Goal: Task Accomplishment & Management: Manage account settings

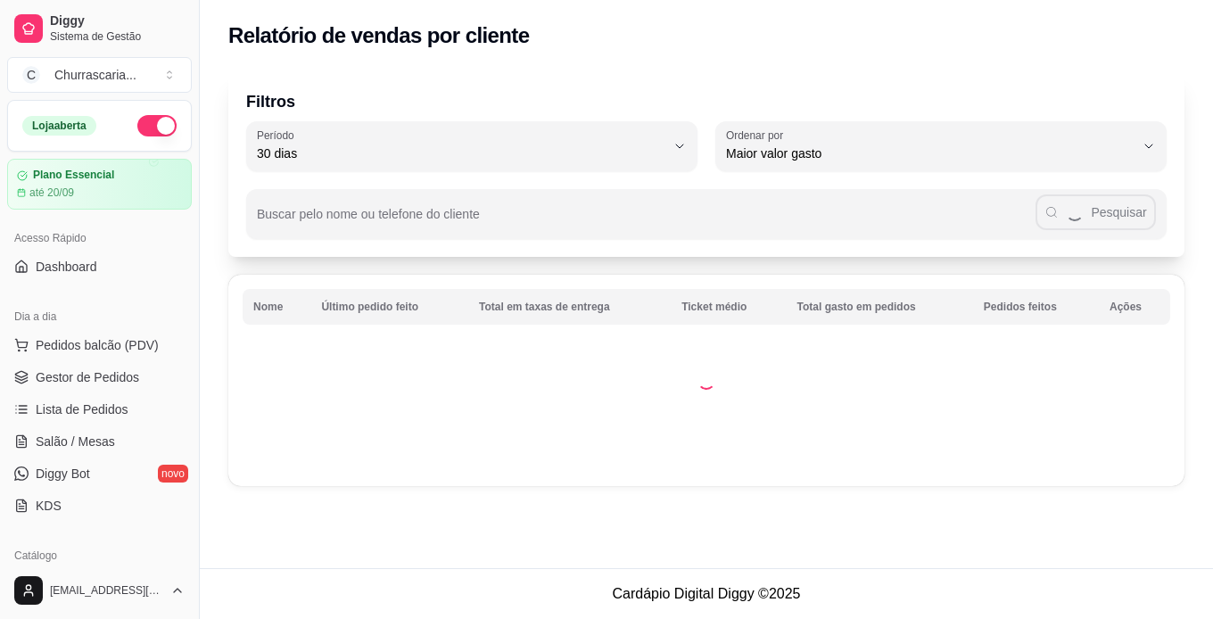
select select "30"
select select "HIGHEST_TOTAL_SPENT_WITH_ORDERS"
click at [117, 370] on span "Gestor de Pedidos" at bounding box center [87, 377] width 103 height 18
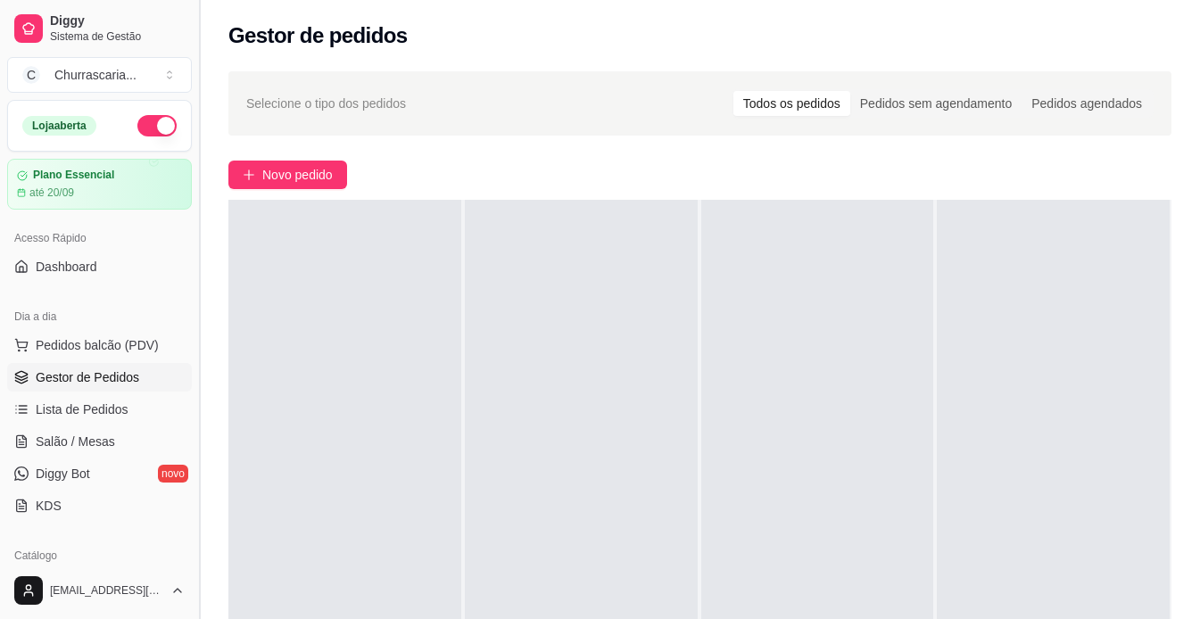
scroll to position [1, 0]
drag, startPoint x: 198, startPoint y: 237, endPoint x: 139, endPoint y: 441, distance: 211.7
click at [139, 441] on div "Diggy Sistema de Gestão C Churrascaria ... Loja aberta Plano Essencial até 20/0…" at bounding box center [99, 309] width 199 height 619
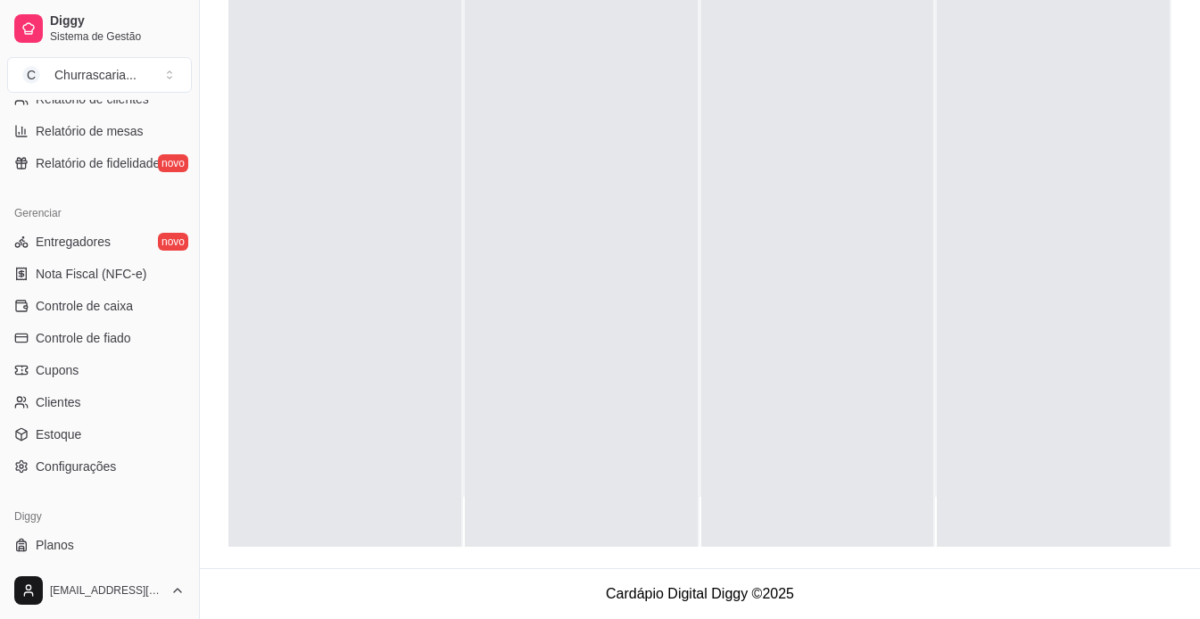
scroll to position [665, 0]
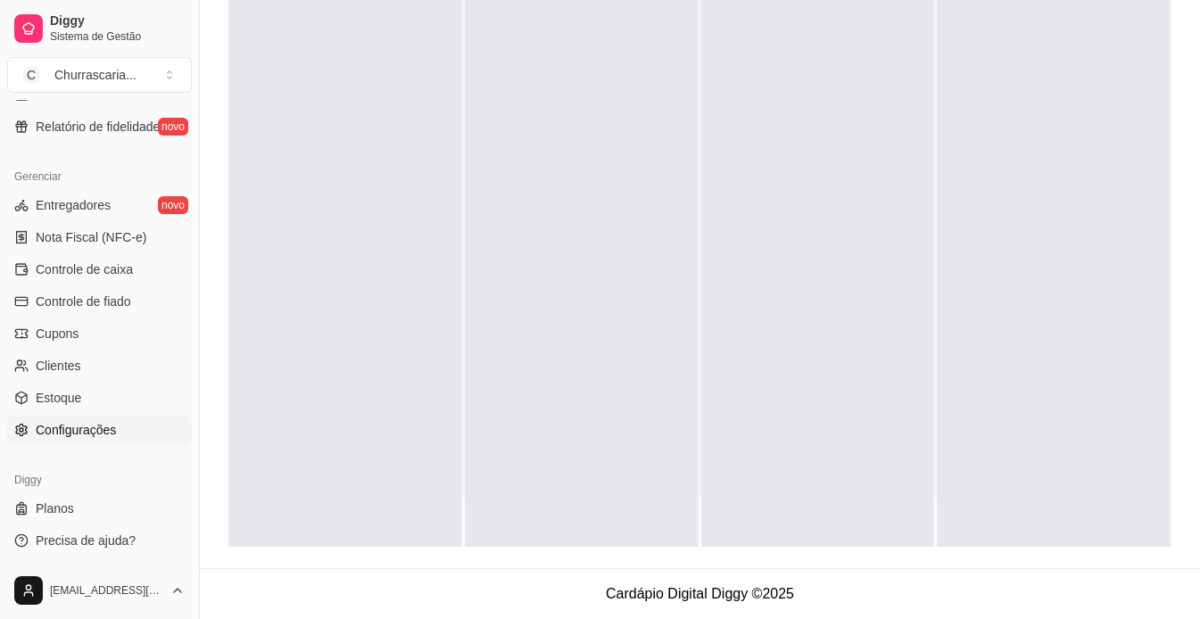
click at [78, 439] on link "Configurações" at bounding box center [99, 430] width 185 height 29
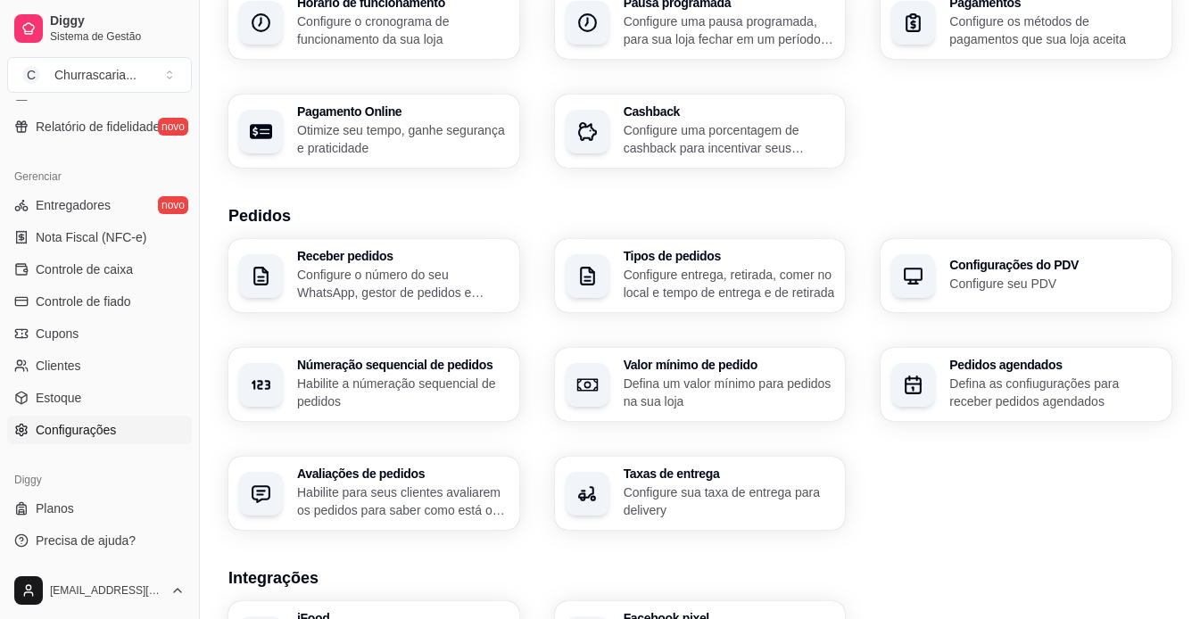
scroll to position [229, 0]
click at [441, 394] on p "Habilite a númeração sequencial de pedidos" at bounding box center [402, 394] width 211 height 36
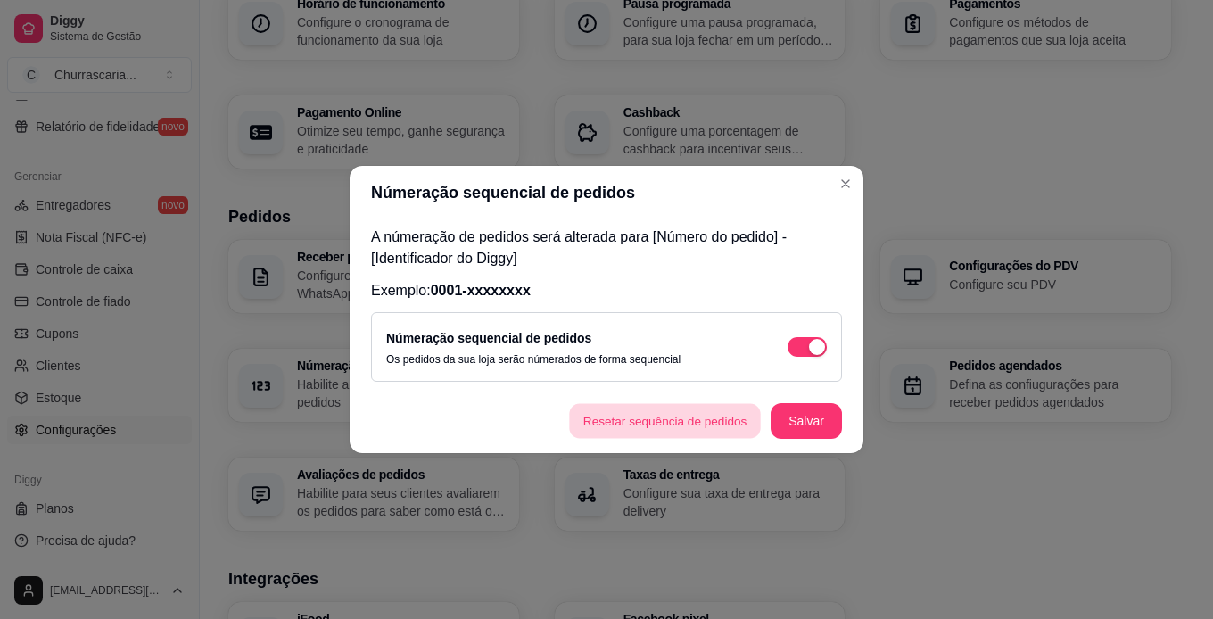
click at [664, 426] on button "Resetar sequência de pedidos" at bounding box center [665, 421] width 192 height 35
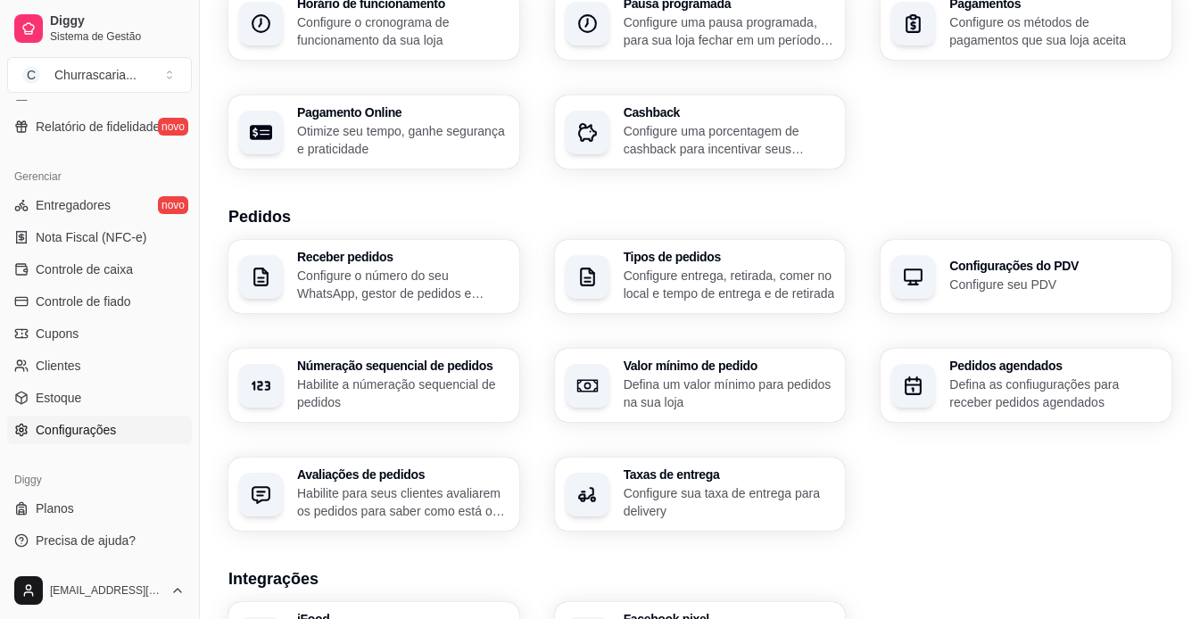
scroll to position [0, 0]
